Goal: Transaction & Acquisition: Obtain resource

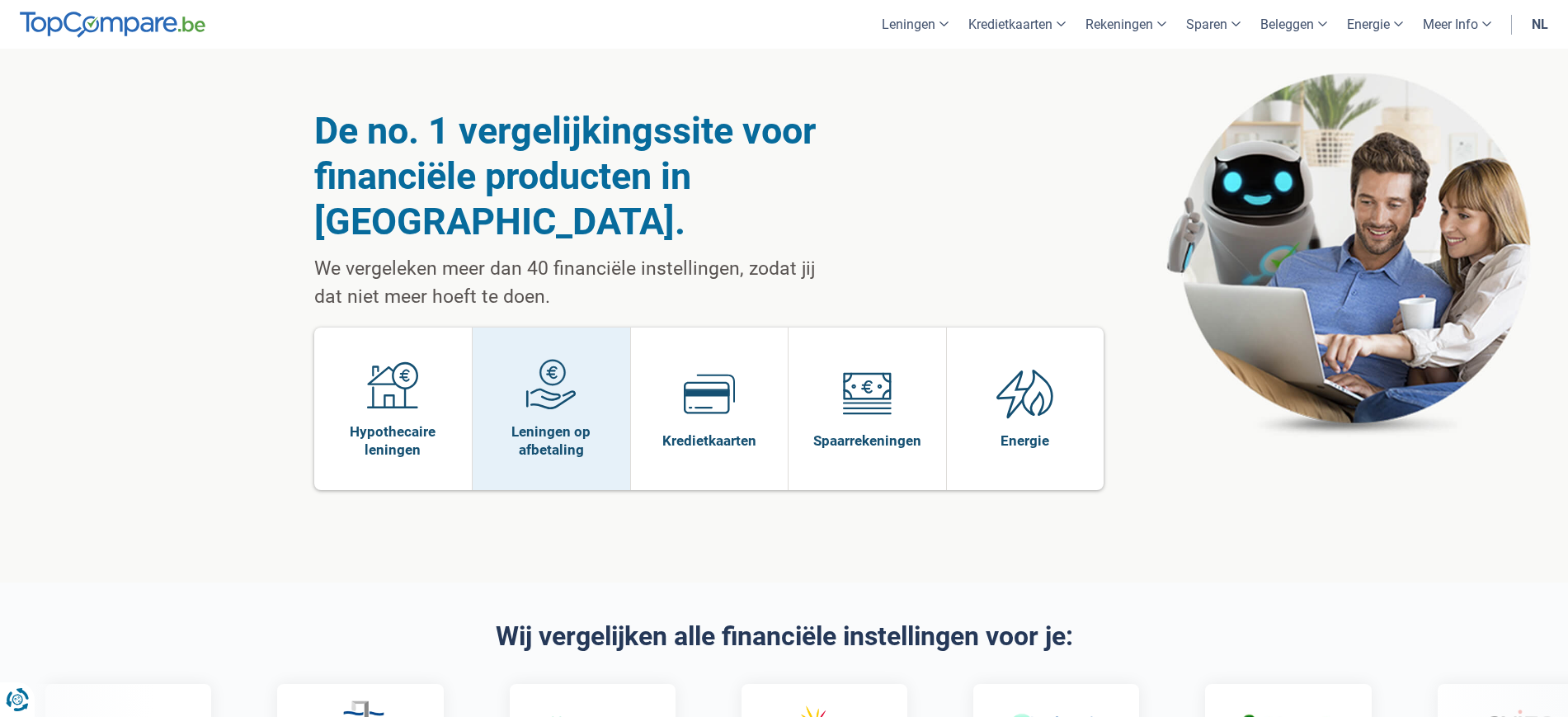
click at [575, 375] on span at bounding box center [551, 390] width 51 height 64
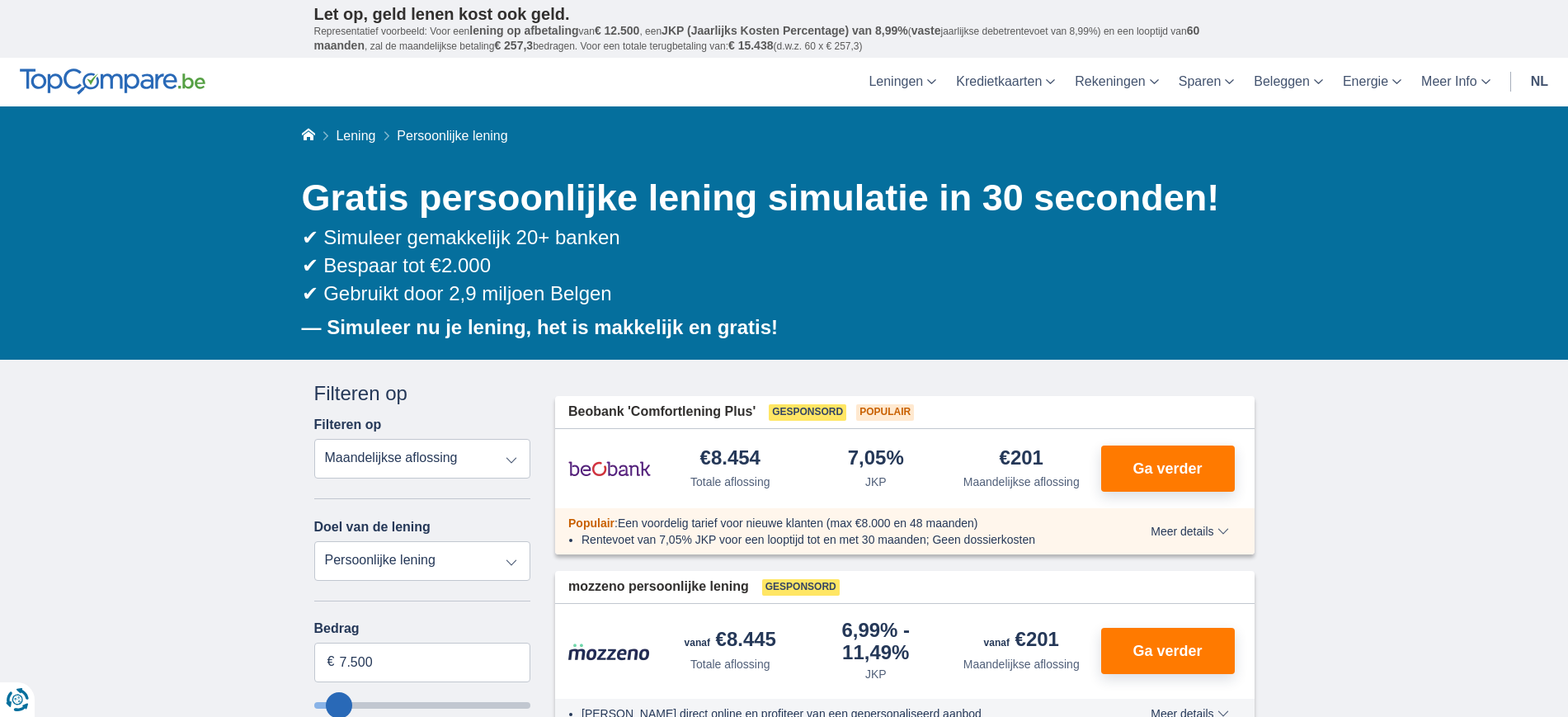
click at [504, 566] on select "Persoonlijke lening Auto Moto / fiets Mobilhome / caravan Renovatie Energie Sch…" at bounding box center [422, 560] width 217 height 39
select select "renovationLoan"
click at [314, 541] on select "Persoonlijke lening Auto Moto / fiets Mobilhome / caravan Renovatie Energie Sch…" at bounding box center [422, 560] width 217 height 39
type input "15.000"
type input "15250"
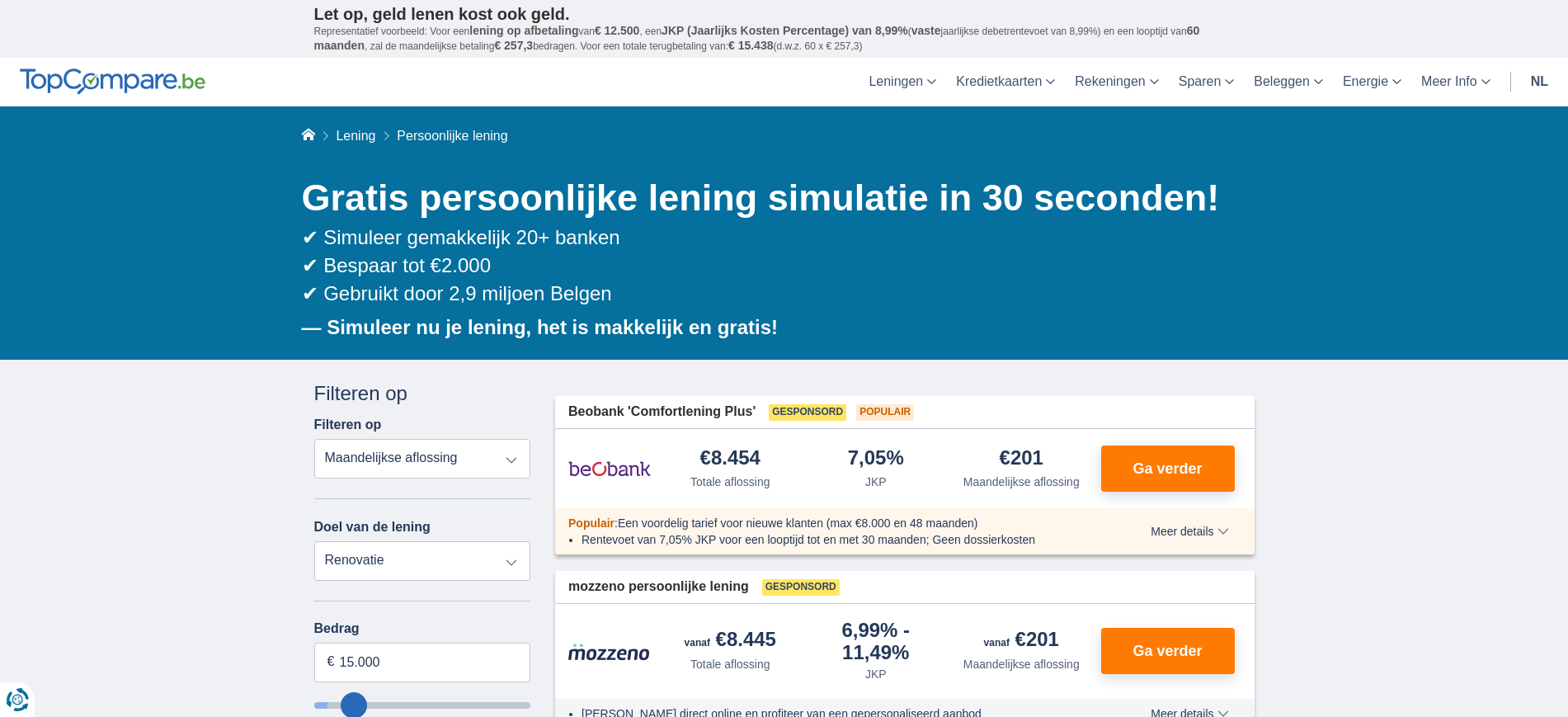
select select "60"
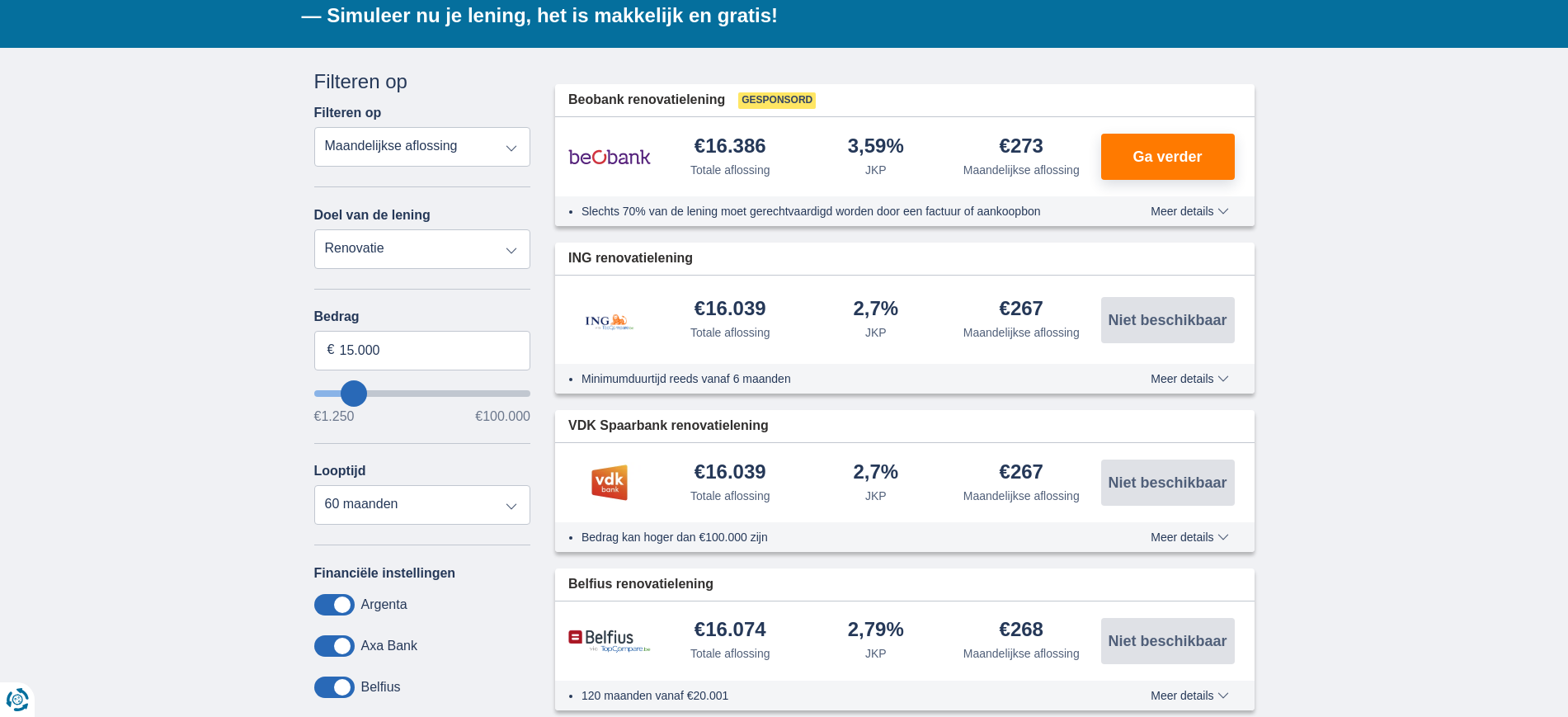
scroll to position [309, 0]
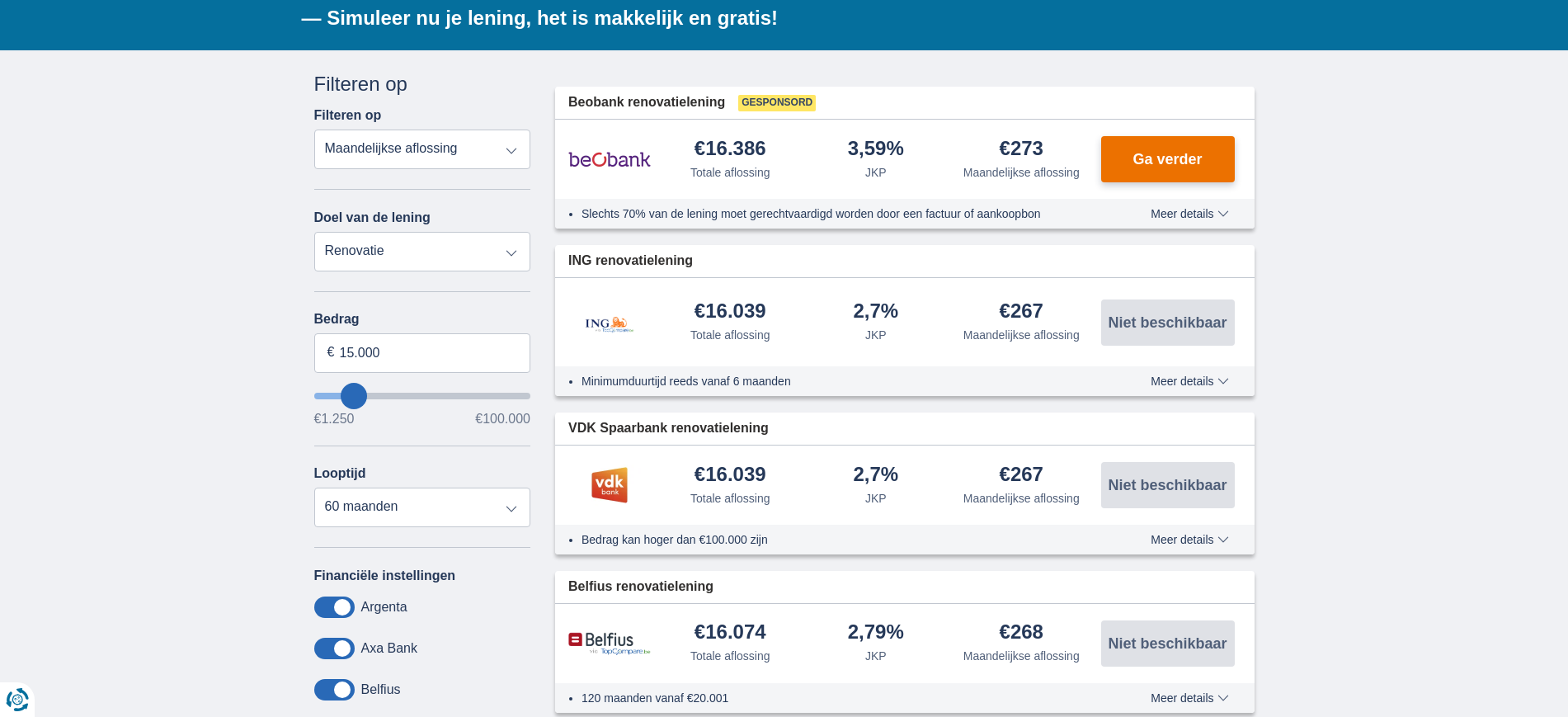
click at [1157, 162] on span "Ga verder" at bounding box center [1167, 159] width 70 height 15
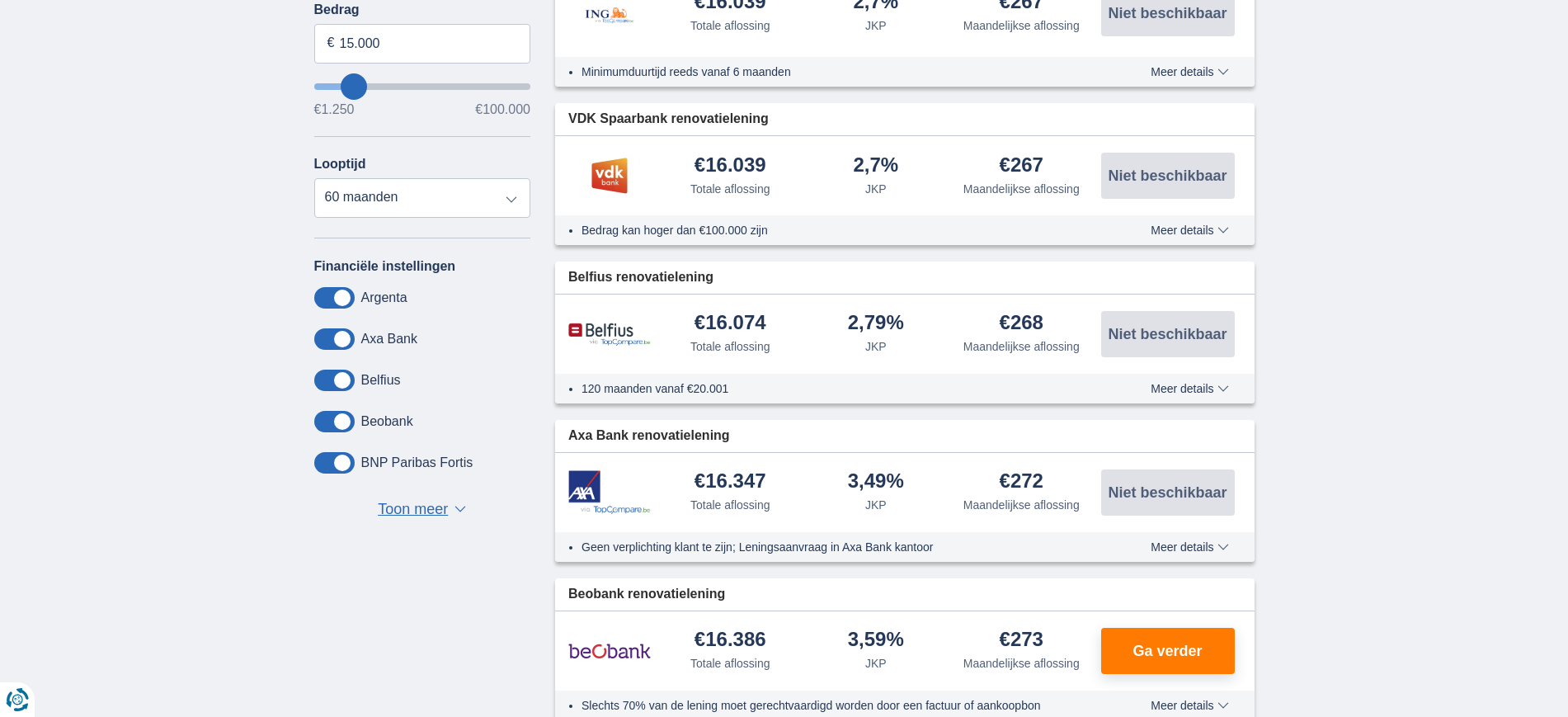
scroll to position [0, 0]
